Goal: Task Accomplishment & Management: Use online tool/utility

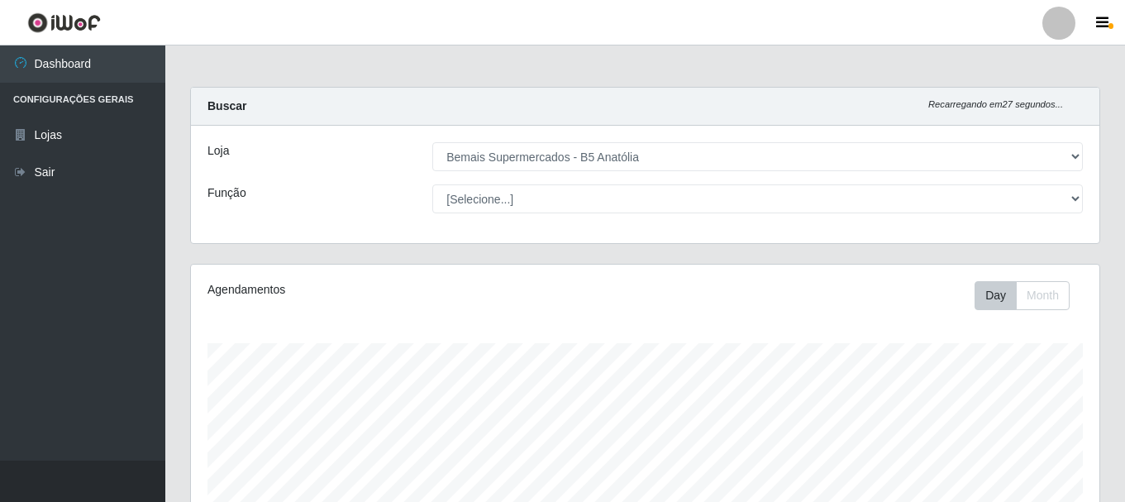
select select "405"
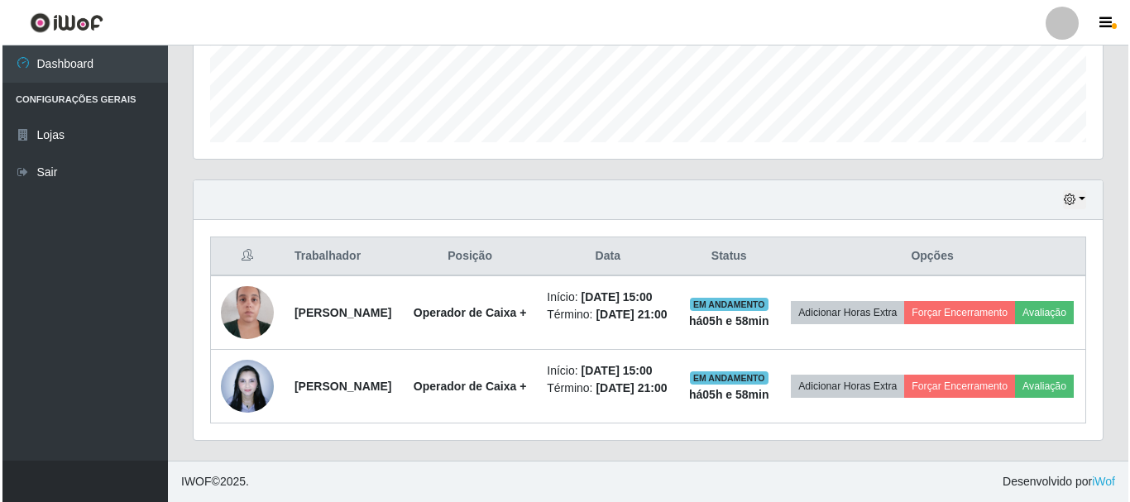
scroll to position [343, 909]
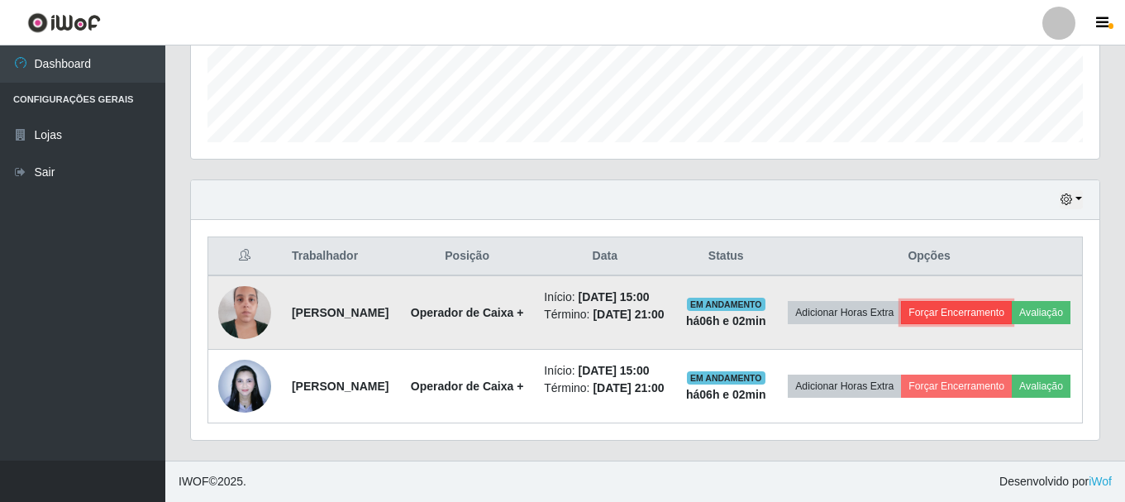
click at [1012, 301] on button "Forçar Encerramento" at bounding box center [956, 312] width 111 height 23
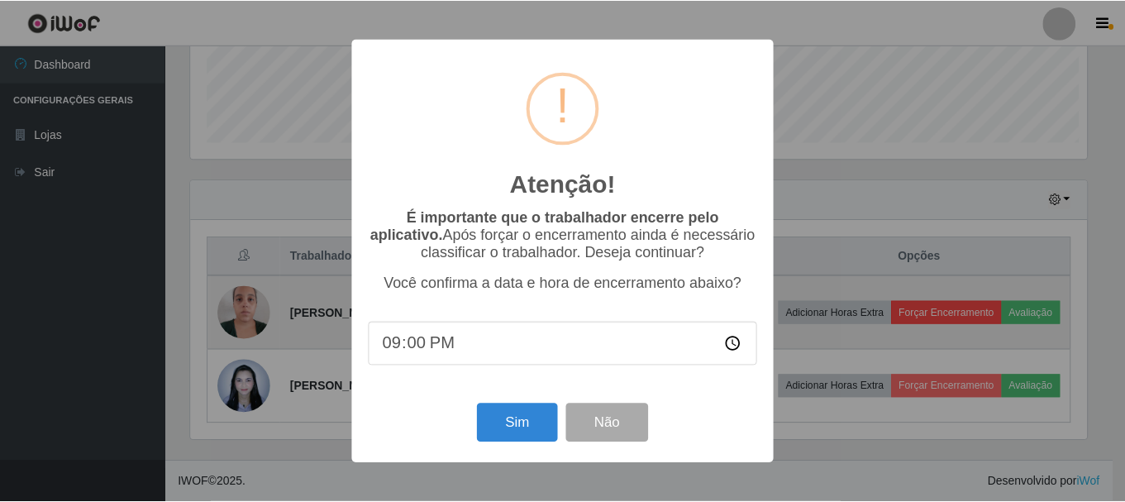
scroll to position [343, 900]
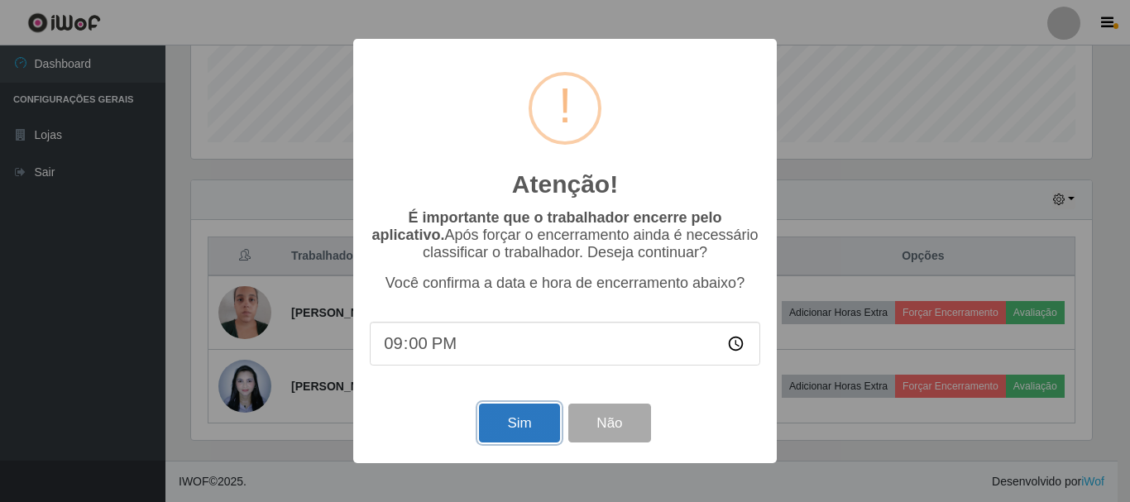
click at [534, 433] on button "Sim" at bounding box center [519, 423] width 80 height 39
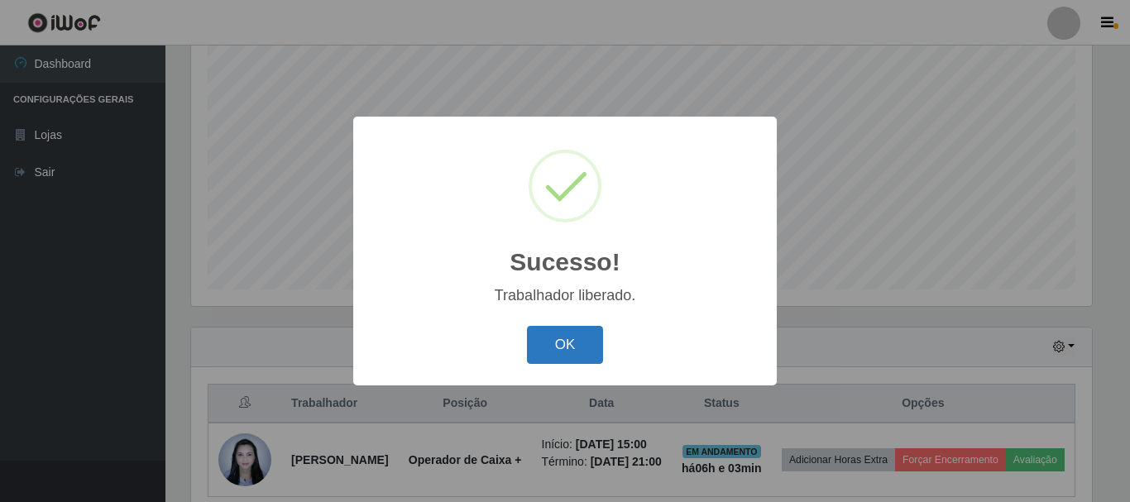
click at [570, 340] on button "OK" at bounding box center [565, 345] width 77 height 39
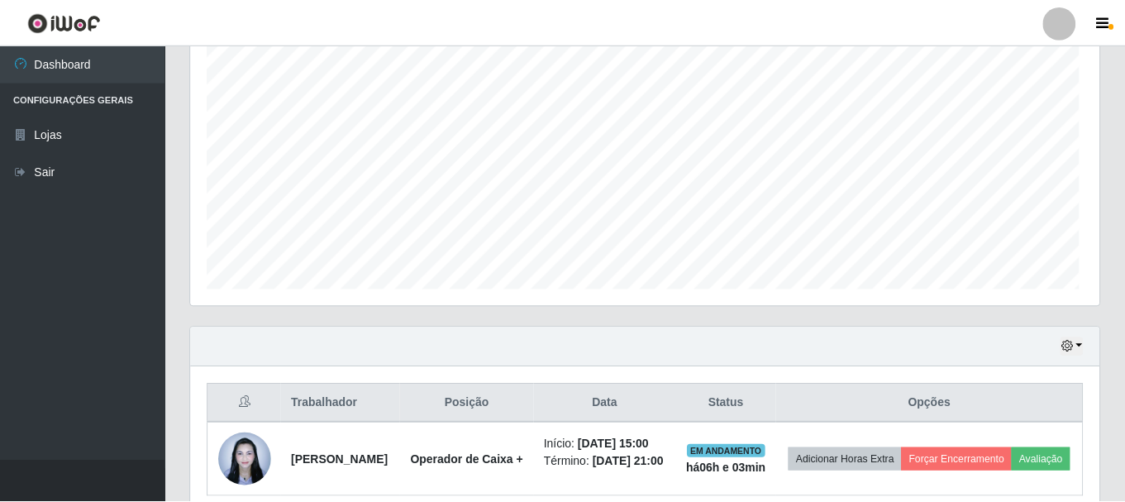
scroll to position [343, 909]
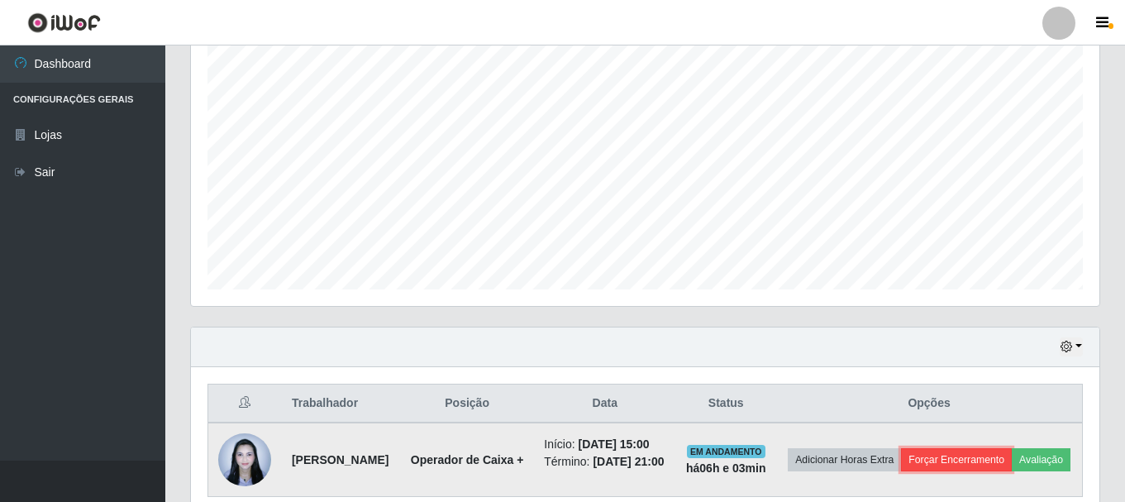
click at [1012, 454] on button "Forçar Encerramento" at bounding box center [956, 459] width 111 height 23
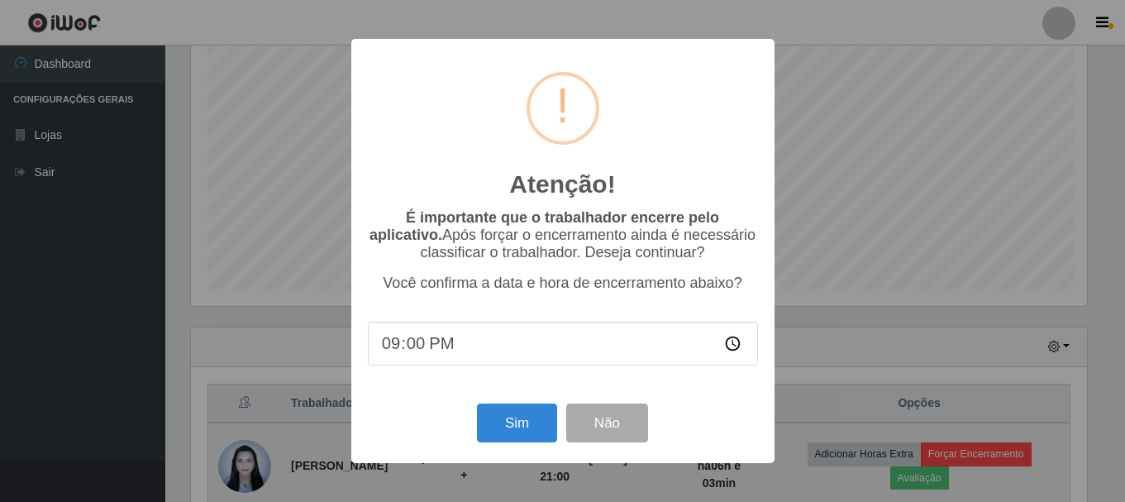
scroll to position [343, 900]
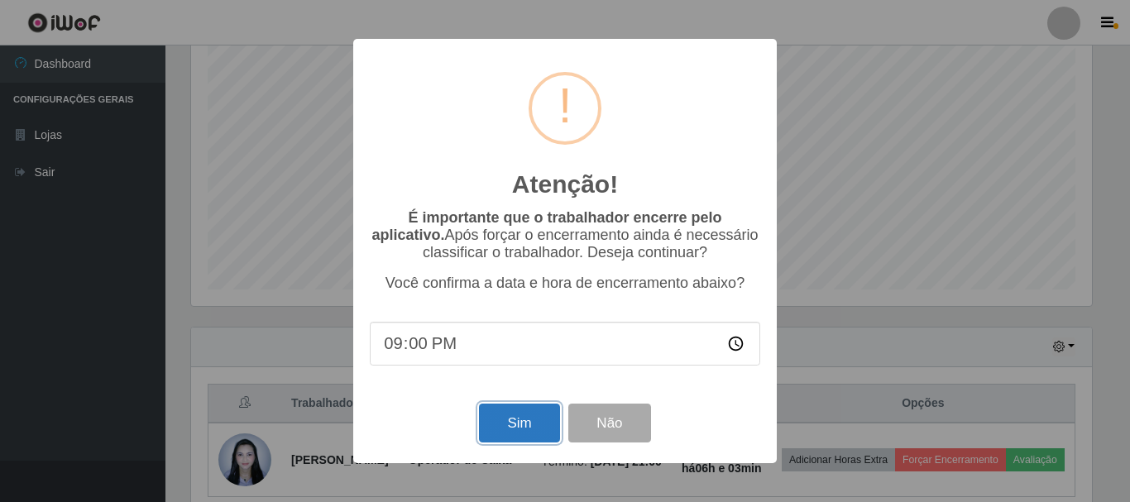
click at [513, 442] on button "Sim" at bounding box center [519, 423] width 80 height 39
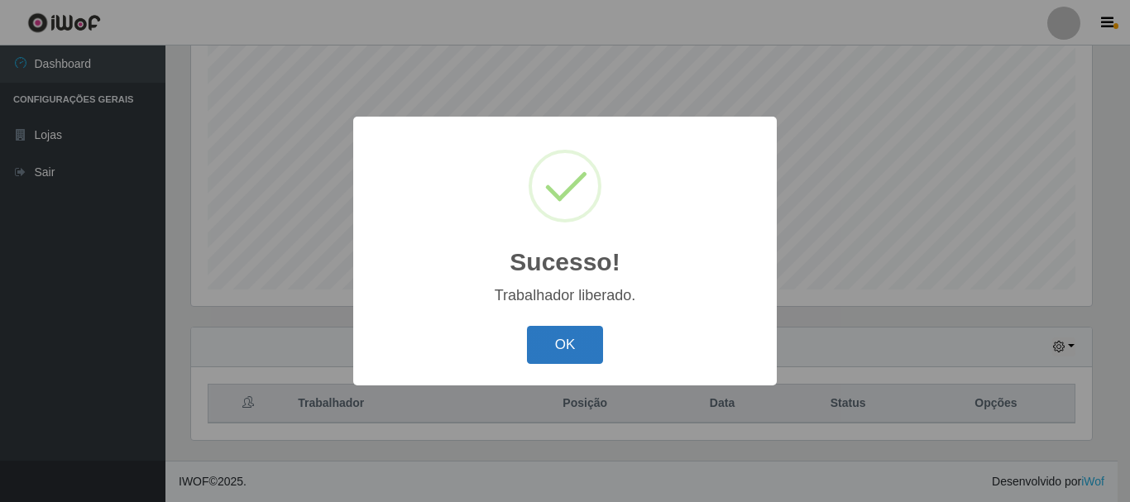
click at [574, 346] on button "OK" at bounding box center [565, 345] width 77 height 39
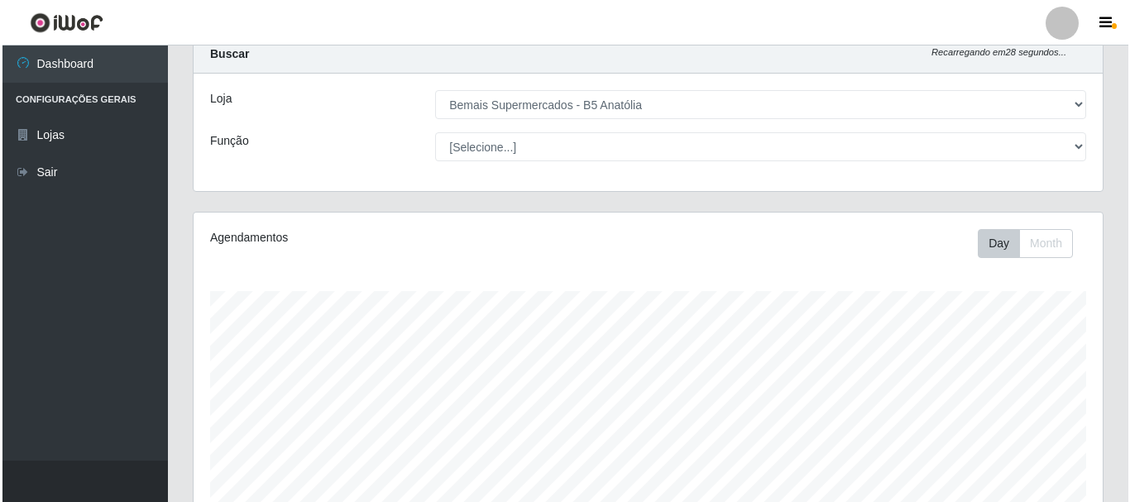
scroll to position [0, 0]
